Goal: Information Seeking & Learning: Learn about a topic

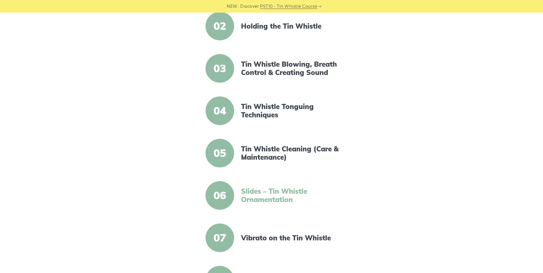
scroll to position [201, 0]
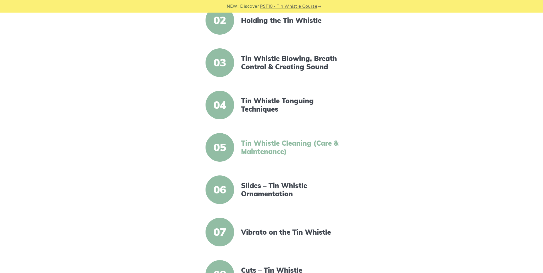
click at [259, 150] on link "Tin Whistle Cleaning (Care & Maintenance)" at bounding box center [290, 147] width 99 height 17
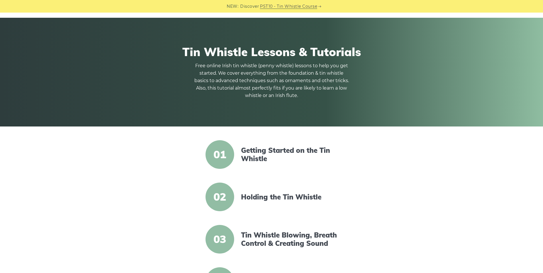
scroll to position [0, 0]
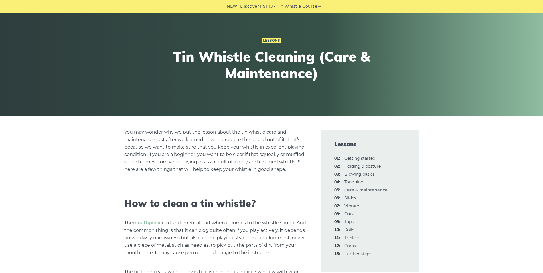
scroll to position [86, 0]
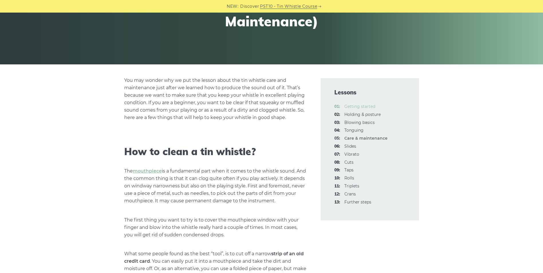
click at [372, 107] on link "01: Getting started" at bounding box center [360, 106] width 31 height 5
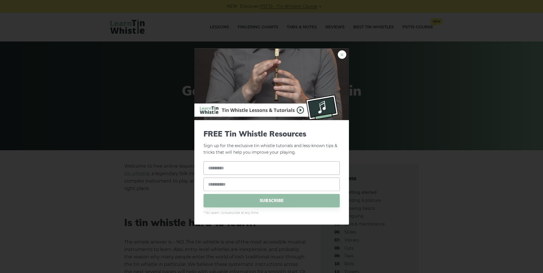
click at [341, 54] on link "×" at bounding box center [342, 54] width 9 height 9
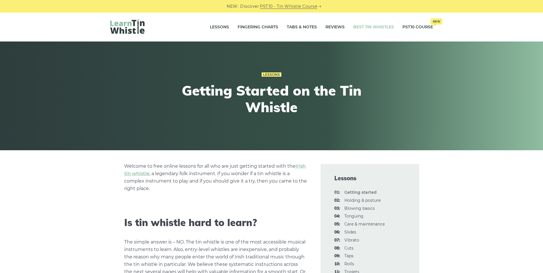
click at [373, 28] on link "Best Tin Whistles" at bounding box center [374, 27] width 41 height 14
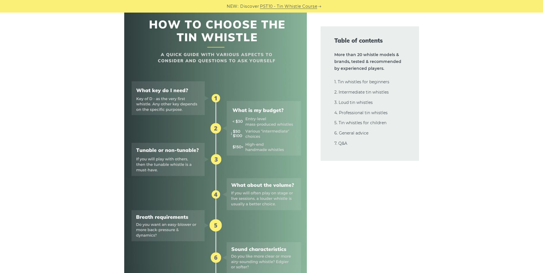
scroll to position [229, 0]
